Goal: Information Seeking & Learning: Learn about a topic

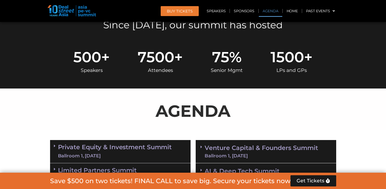
scroll to position [263, 0]
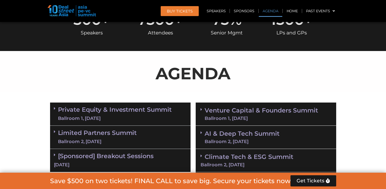
click at [241, 114] on link "Venture Capital & Founders​ Summit Ballroom 1, 11 Sept" at bounding box center [262, 114] width 114 height 13
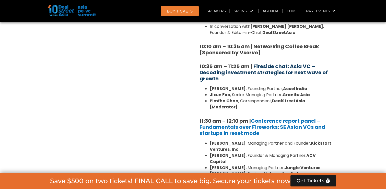
scroll to position [467, 0]
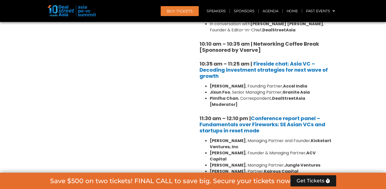
click at [245, 85] on strong "[PERSON_NAME]" at bounding box center [228, 86] width 36 height 6
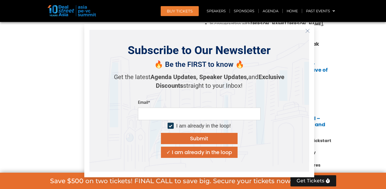
click at [309, 33] on icon "Close" at bounding box center [308, 31] width 5 height 5
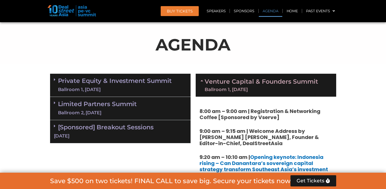
scroll to position [289, 0]
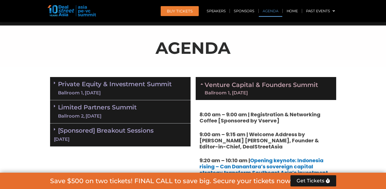
click at [213, 85] on link "Venture Capital & Founders​ Summit Ballroom 1, 11 Sept" at bounding box center [262, 88] width 114 height 13
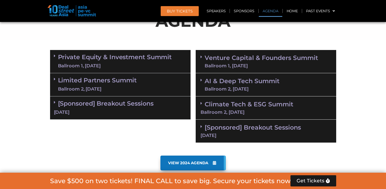
scroll to position [377, 0]
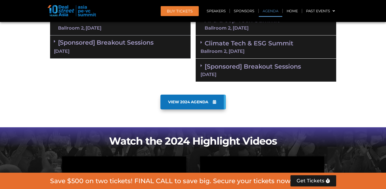
click at [230, 27] on div "Ballroom 2, [DATE]" at bounding box center [242, 28] width 75 height 5
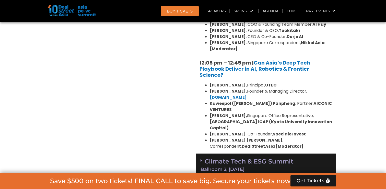
scroll to position [513, 0]
